Goal: Transaction & Acquisition: Book appointment/travel/reservation

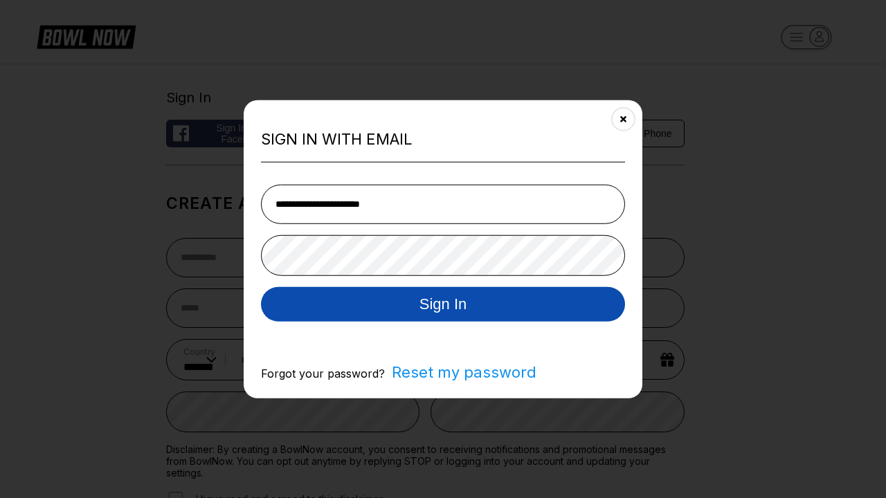
click at [443, 305] on button "Sign In" at bounding box center [443, 304] width 364 height 35
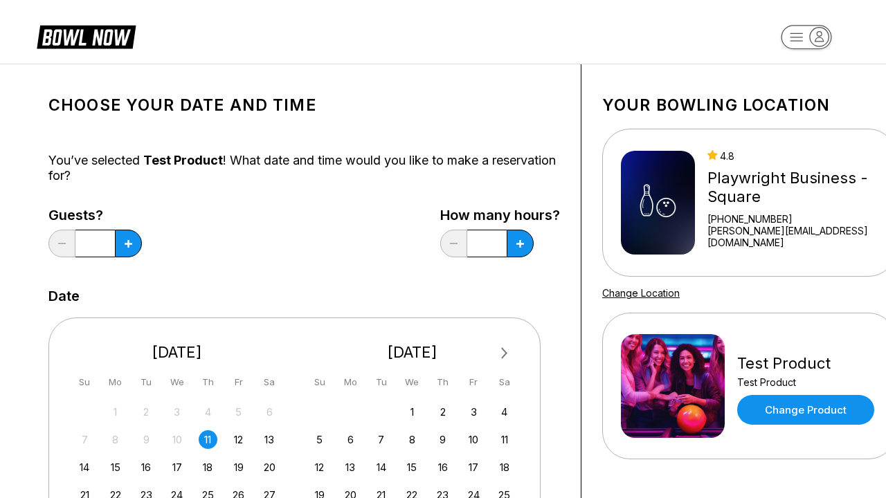
scroll to position [451, 0]
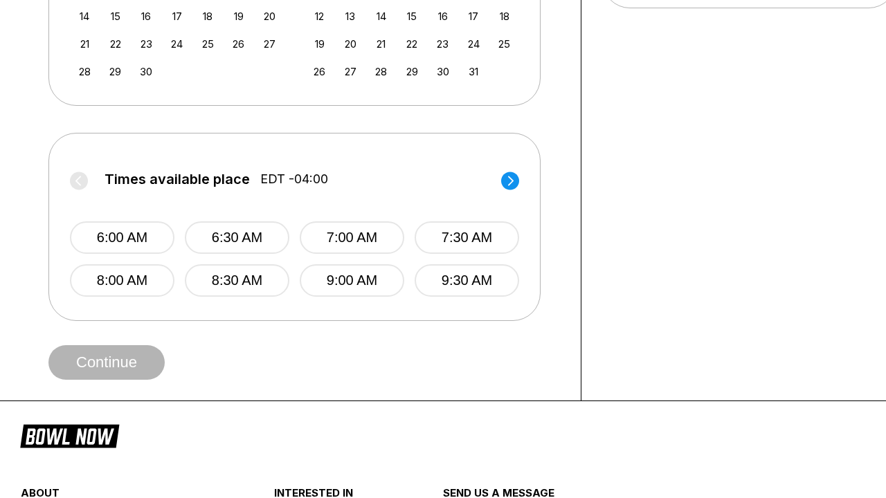
click at [749, 249] on button "11:00 AM" at bounding box center [801, 238] width 105 height 33
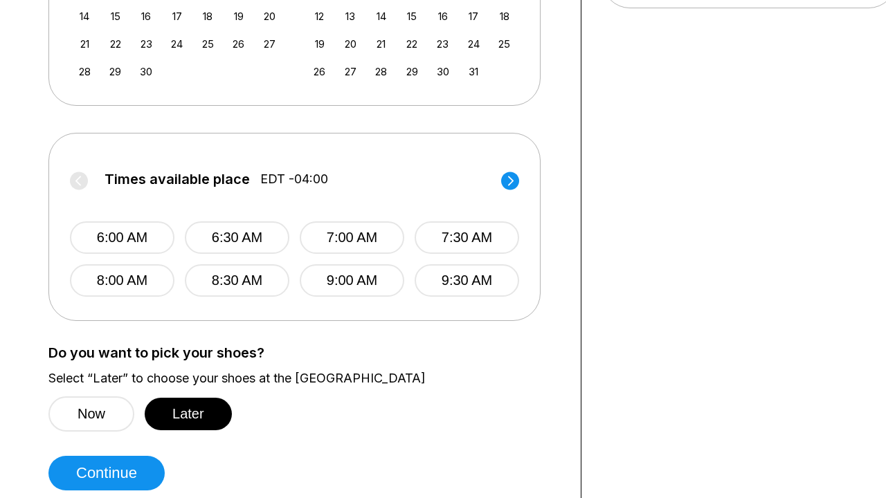
scroll to position [0, 449]
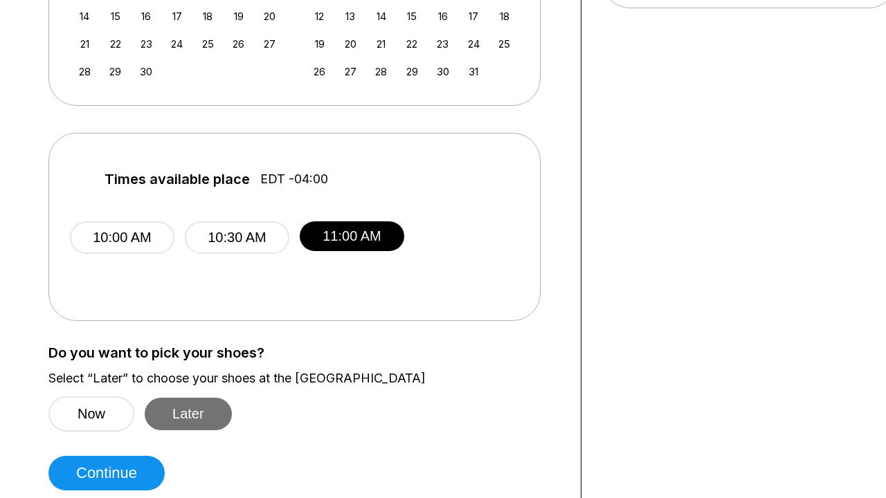
click at [192, 414] on button "Later" at bounding box center [188, 414] width 87 height 33
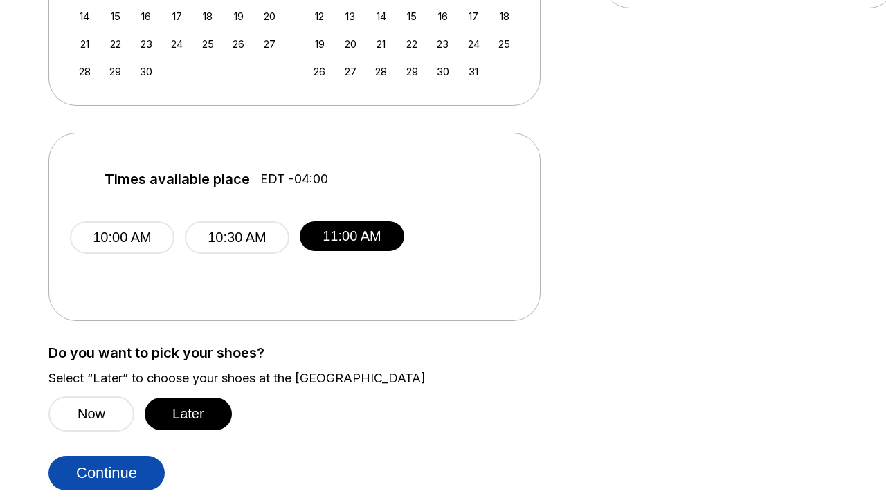
click at [110, 474] on button "Continue" at bounding box center [106, 473] width 116 height 35
